Goal: Information Seeking & Learning: Find specific fact

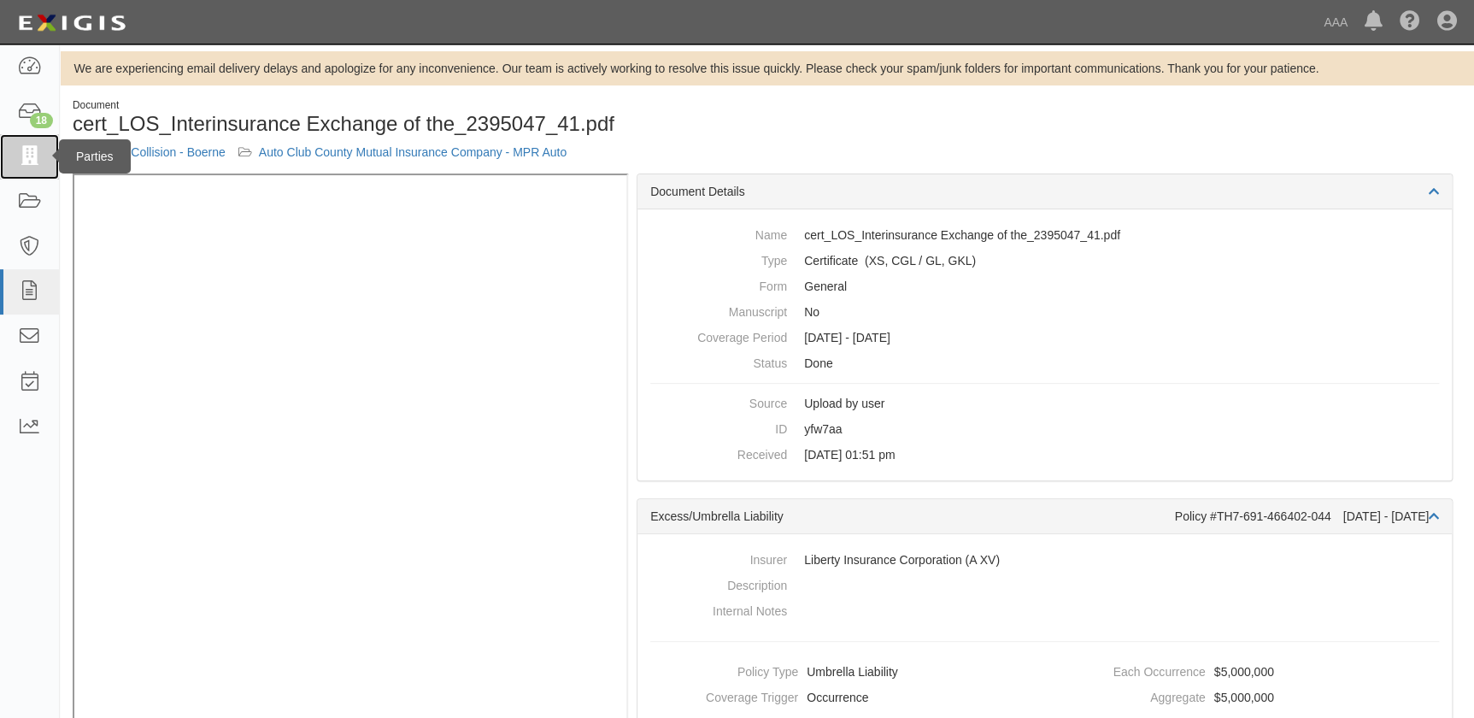
click at [29, 156] on icon at bounding box center [29, 157] width 24 height 20
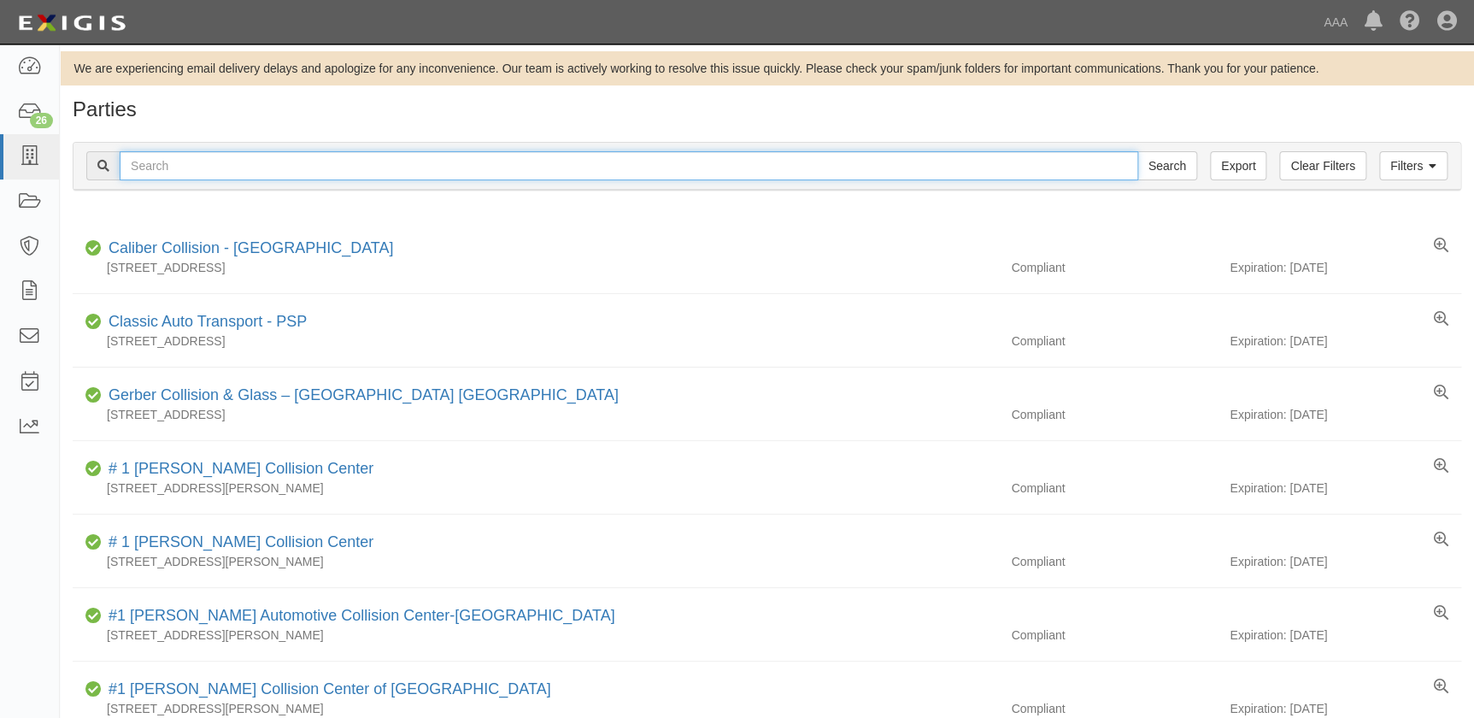
click at [643, 173] on input "text" at bounding box center [629, 165] width 1019 height 29
type input "usa"
click at [1138, 151] on input "Search" at bounding box center [1168, 165] width 60 height 29
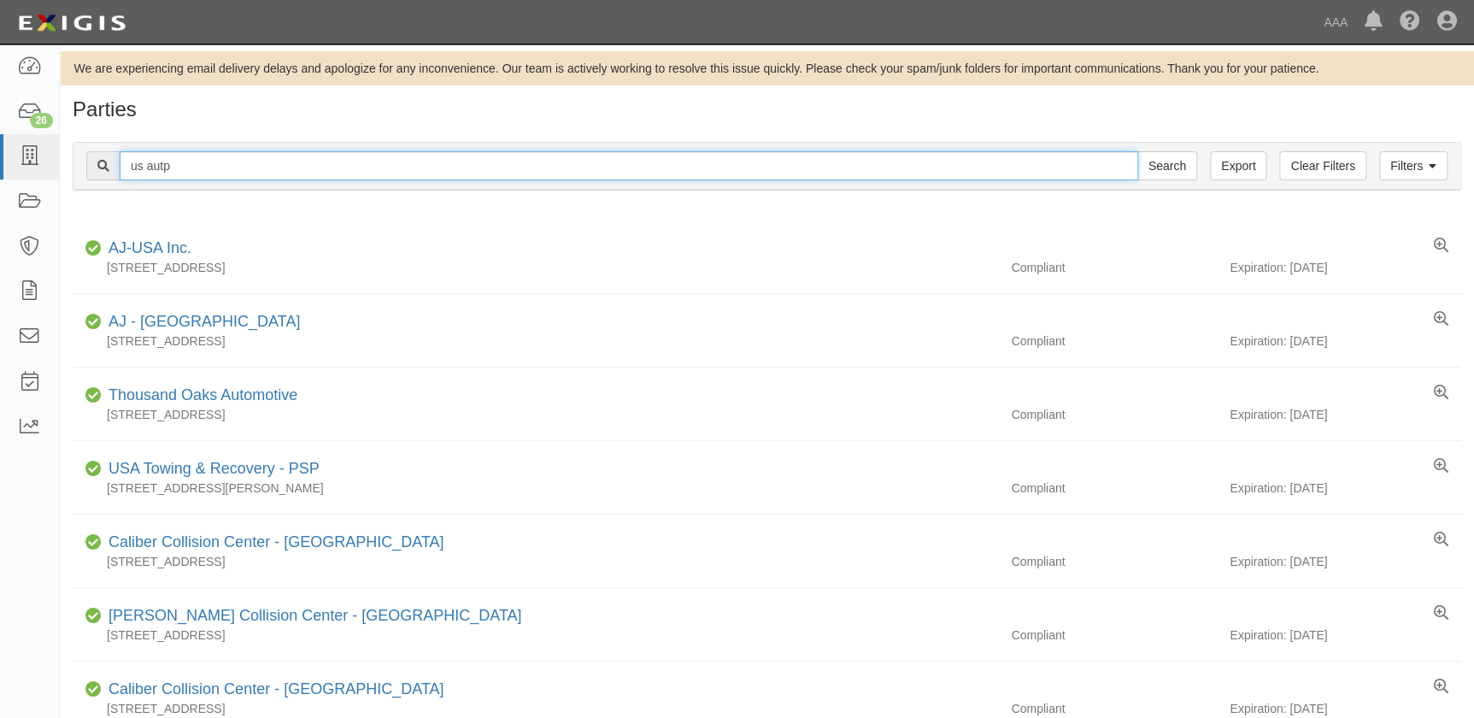
type input "us autp"
click at [1138, 151] on input "Search" at bounding box center [1168, 165] width 60 height 29
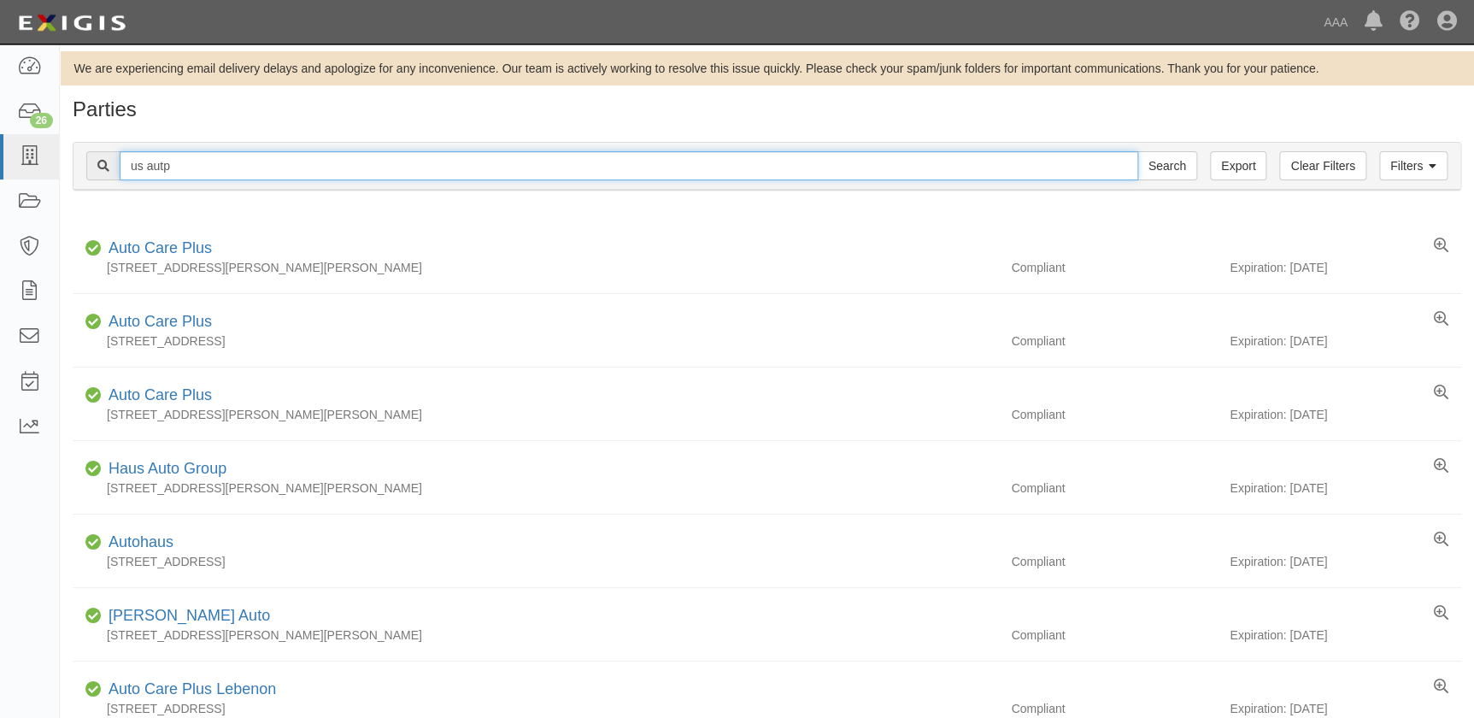
drag, startPoint x: 195, startPoint y: 167, endPoint x: 115, endPoint y: 158, distance: 79.9
click at [109, 162] on div "us autp Search" at bounding box center [641, 165] width 1111 height 29
type input "us auto"
click at [1138, 151] on input "Search" at bounding box center [1168, 165] width 60 height 29
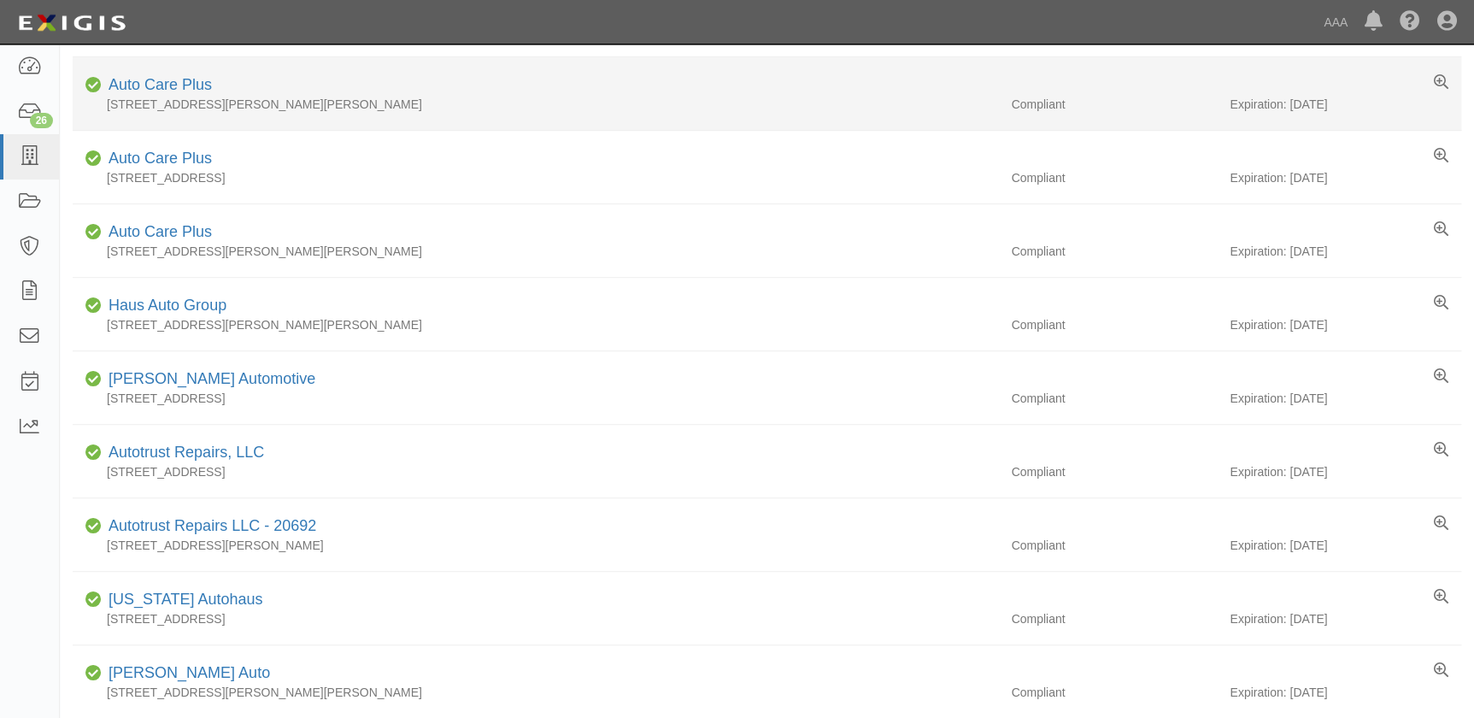
scroll to position [932, 0]
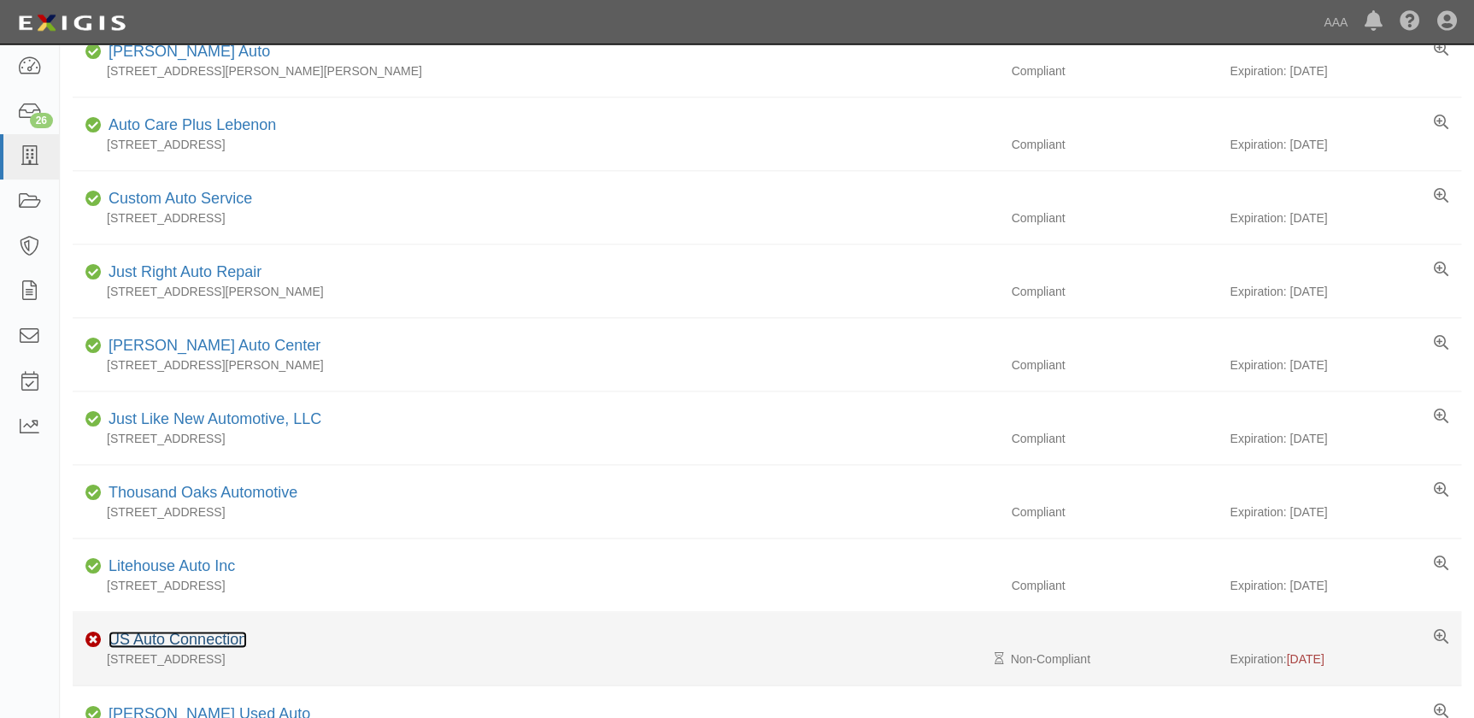
click at [166, 642] on link "US Auto Connection" at bounding box center [178, 639] width 138 height 17
